Goal: Task Accomplishment & Management: Manage account settings

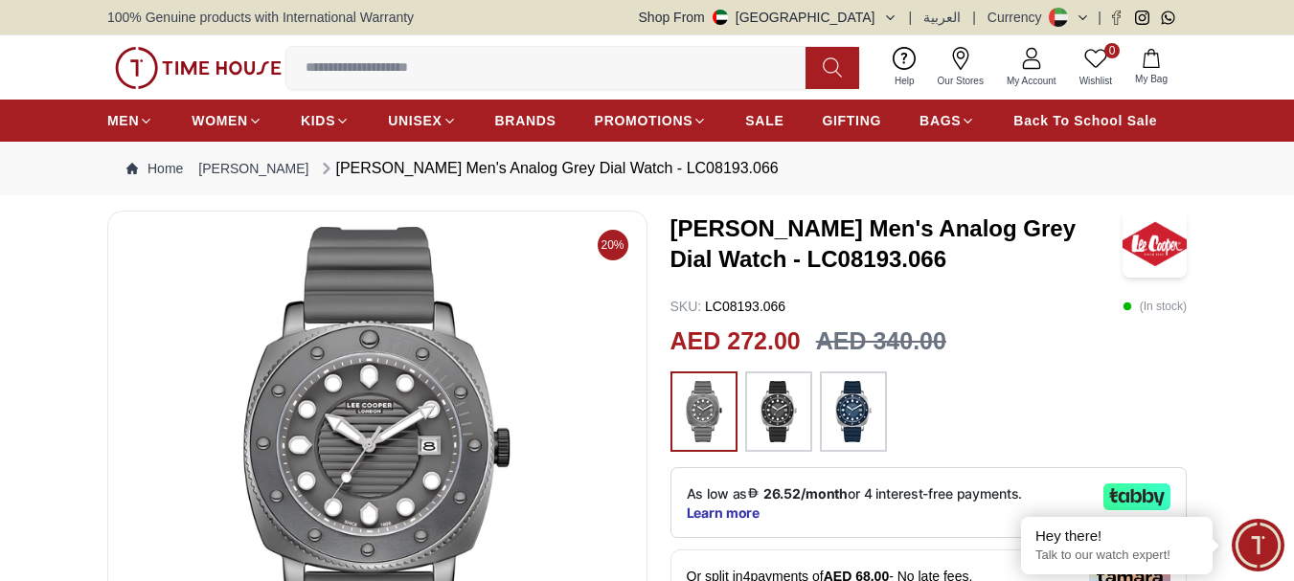
click at [1156, 72] on span "My Bag" at bounding box center [1151, 79] width 48 height 14
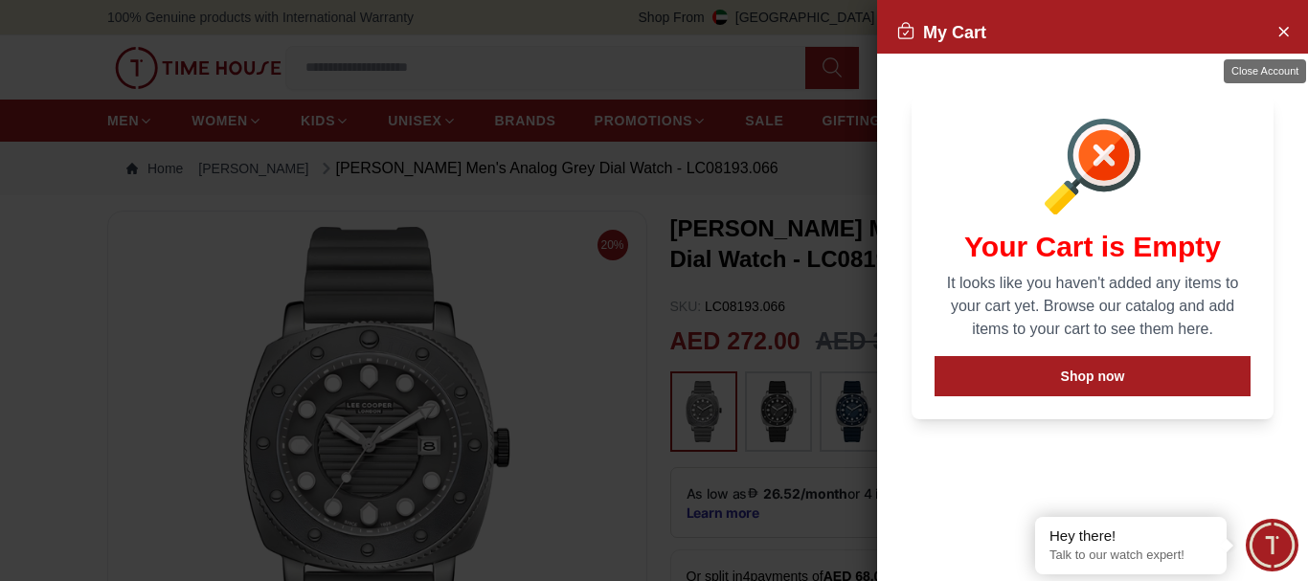
click at [1285, 22] on icon "Close Account" at bounding box center [1282, 31] width 15 height 24
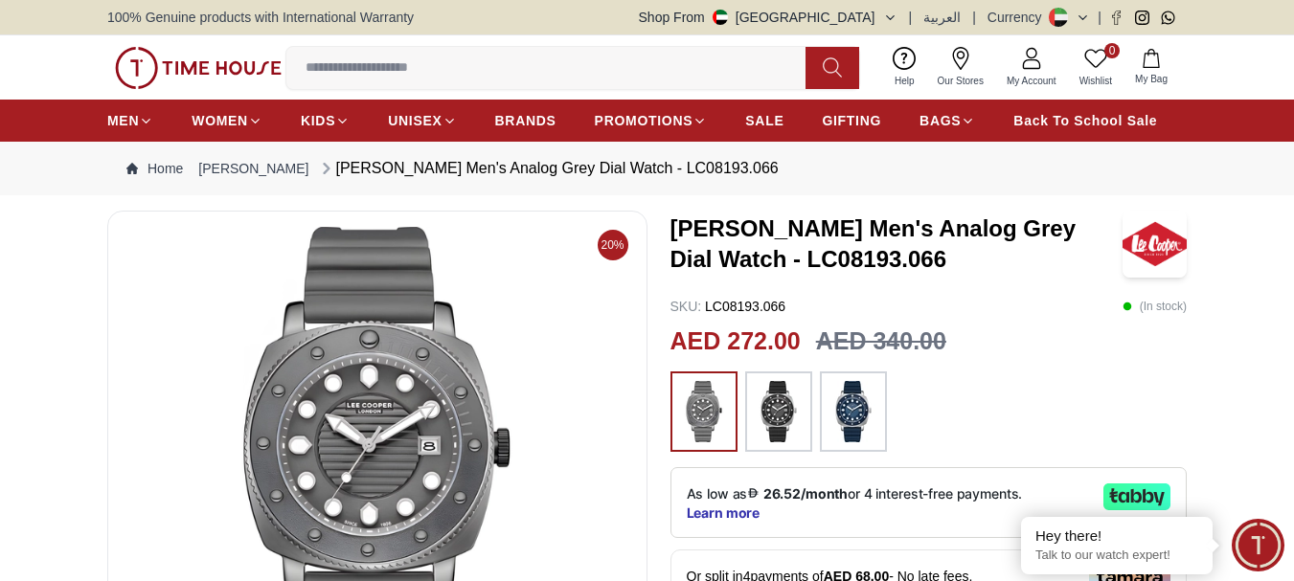
click at [1150, 66] on icon "button" at bounding box center [1150, 58] width 19 height 19
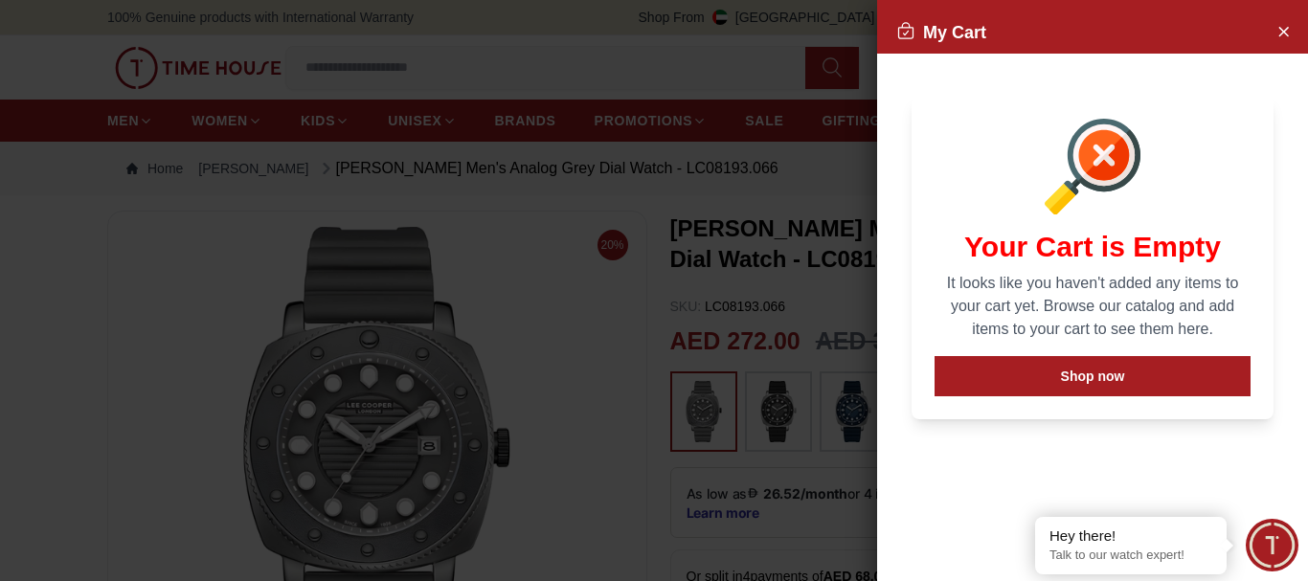
click at [830, 131] on div at bounding box center [654, 290] width 1308 height 581
click at [1286, 36] on icon "Close Account" at bounding box center [1282, 31] width 15 height 24
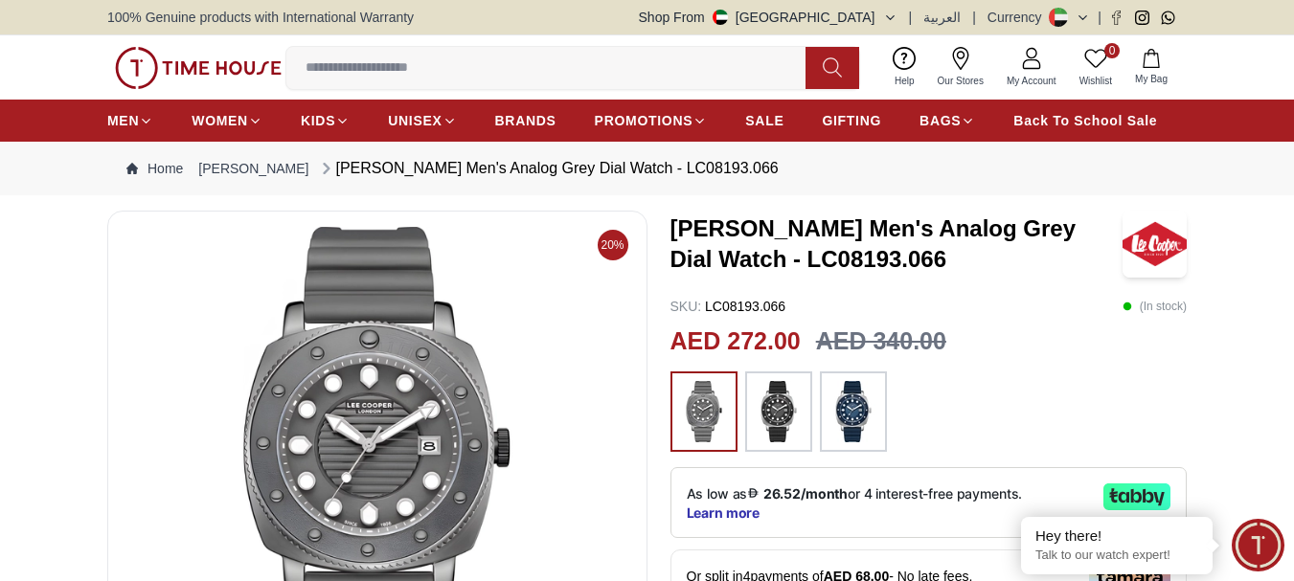
click at [1092, 80] on span "Wishlist" at bounding box center [1095, 81] width 48 height 14
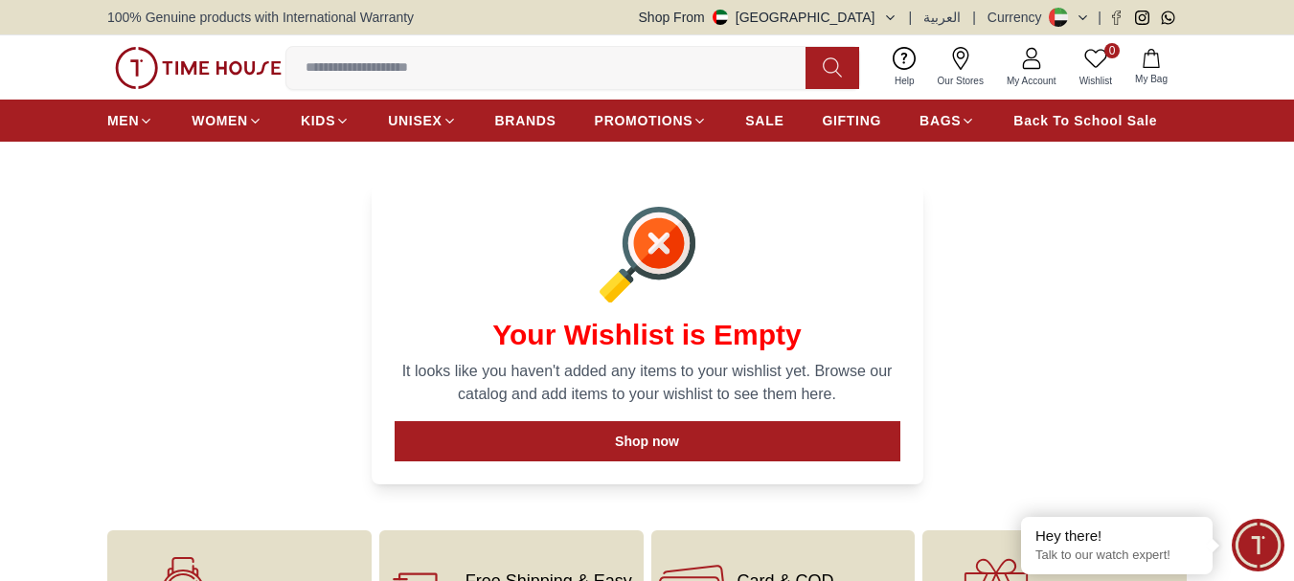
click at [1028, 72] on link "My Account" at bounding box center [1031, 67] width 73 height 49
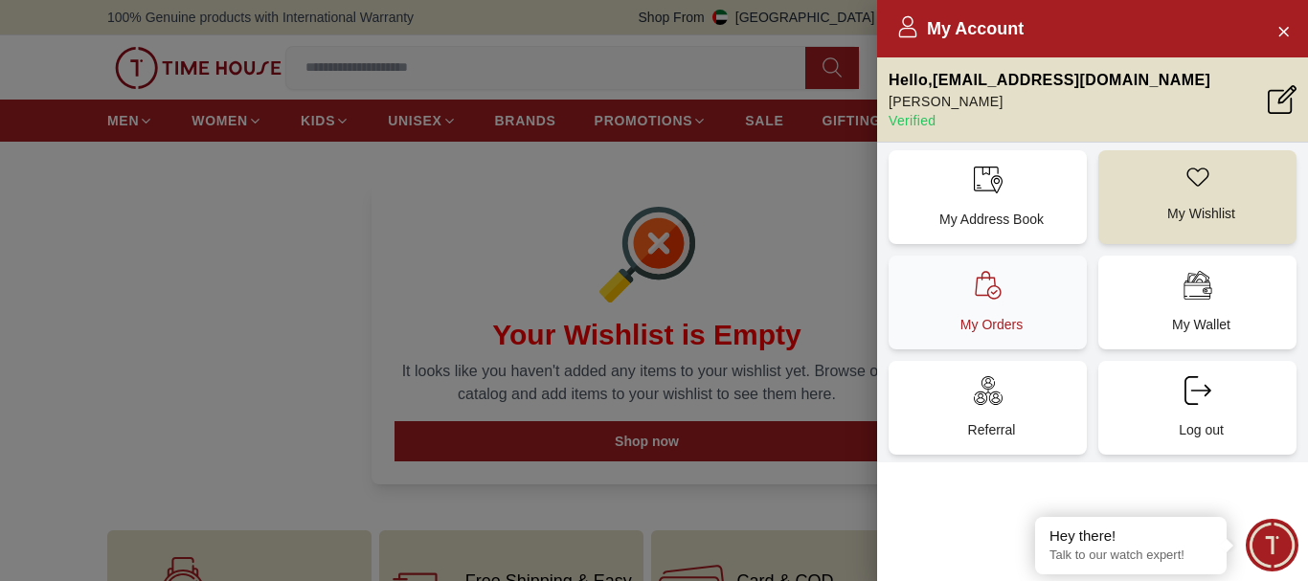
click at [1013, 322] on p "My Orders" at bounding box center [991, 324] width 175 height 19
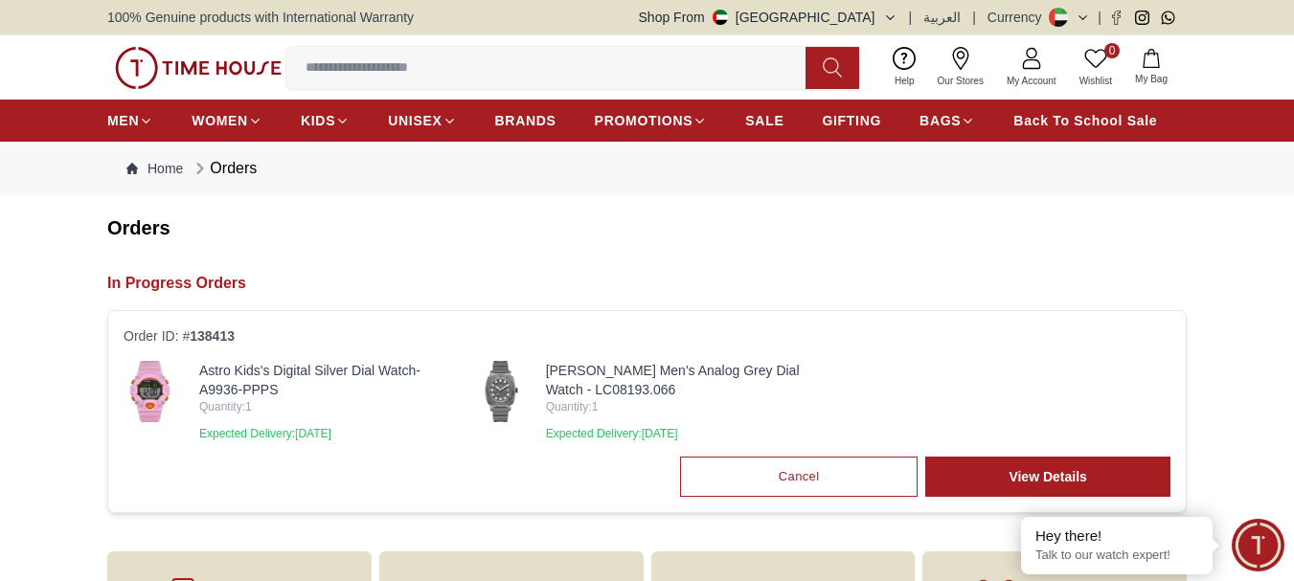
click at [254, 369] on link "Astro Kids's Digital Silver Dial Watch-A9936-PPPS" at bounding box center [328, 380] width 258 height 38
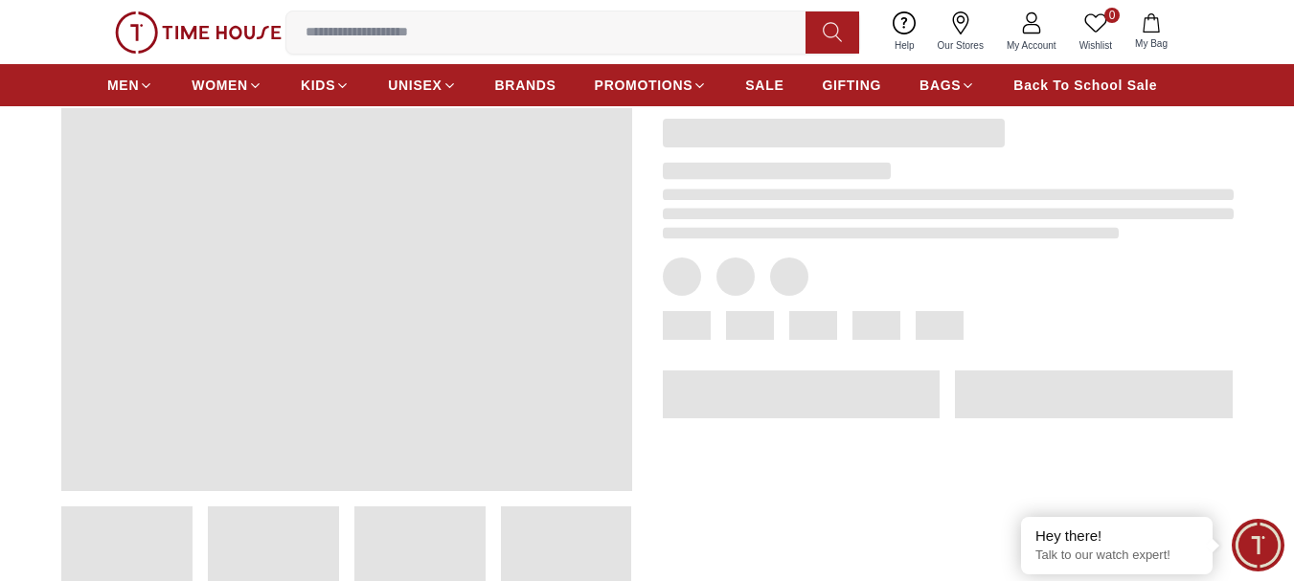
scroll to position [96, 0]
